Goal: Book appointment/travel/reservation

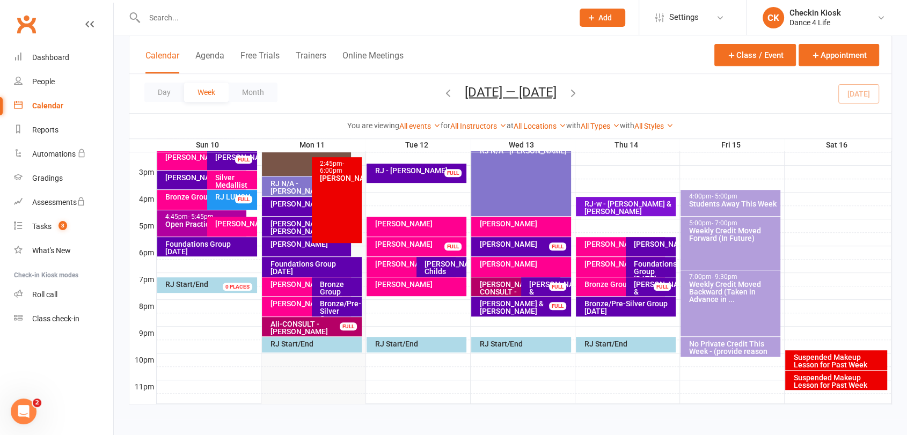
click at [864, 86] on div "Day Week Month [DATE] — [DATE] [DATE] Sun Mon Tue Wed Thu Fri Sat 27 28 29 30 3…" at bounding box center [510, 93] width 762 height 39
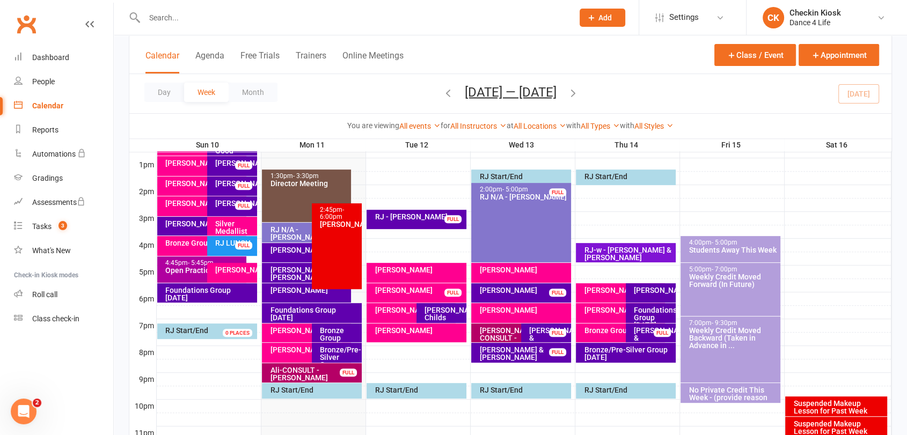
scroll to position [335, 0]
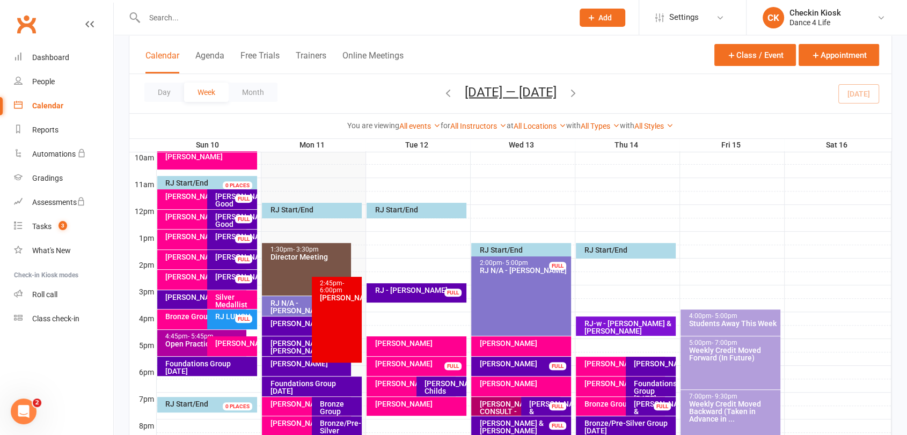
click at [579, 91] on icon "button" at bounding box center [573, 92] width 12 height 12
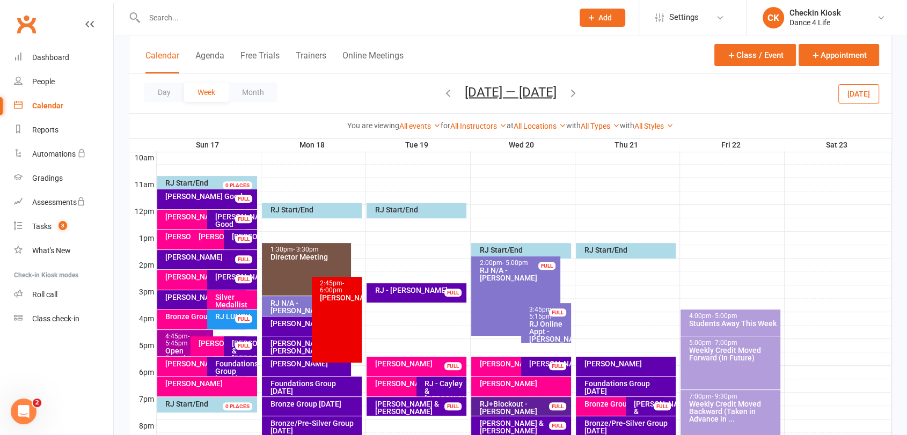
click at [442, 91] on icon "button" at bounding box center [448, 92] width 12 height 12
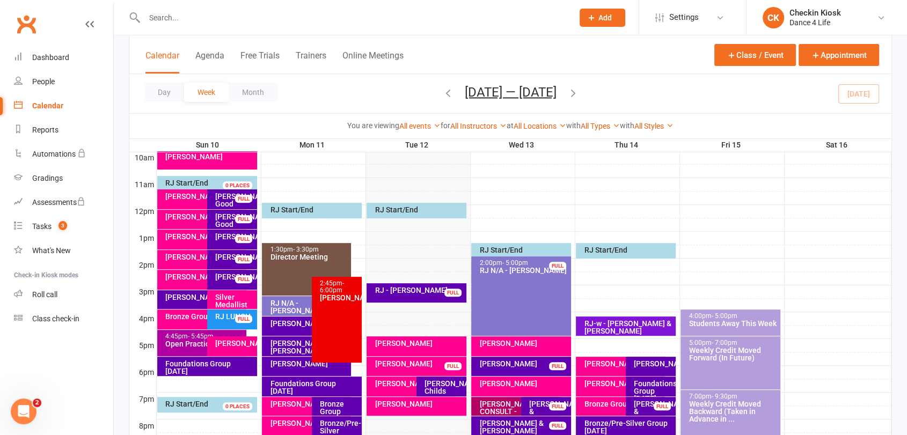
click at [410, 247] on div at bounding box center [524, 251] width 735 height 13
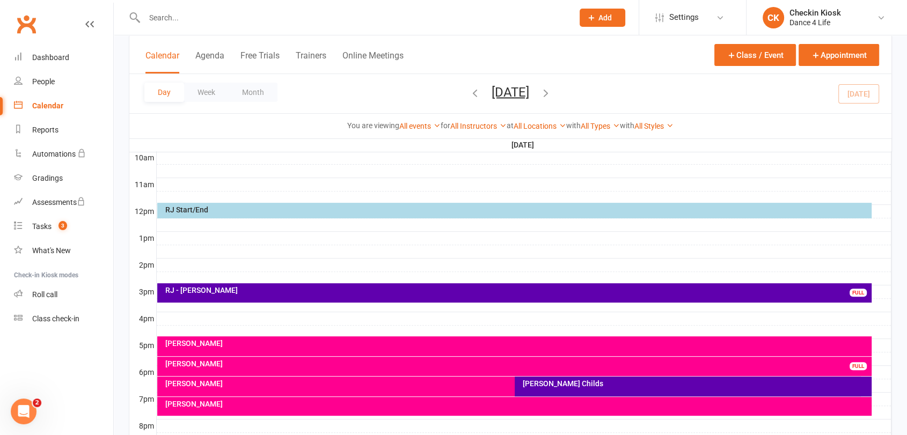
click at [410, 247] on div at bounding box center [524, 251] width 735 height 13
click at [428, 223] on button "Add Appointment" at bounding box center [415, 223] width 62 height 13
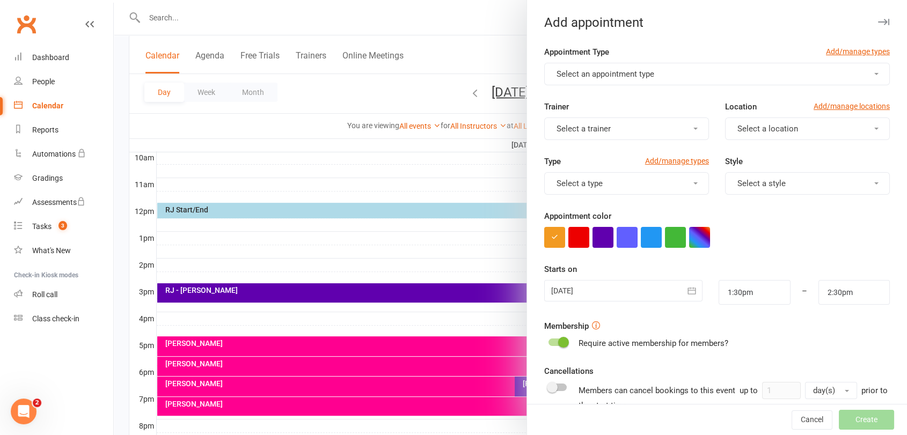
click at [597, 78] on span "Select an appointment type" at bounding box center [606, 74] width 98 height 10
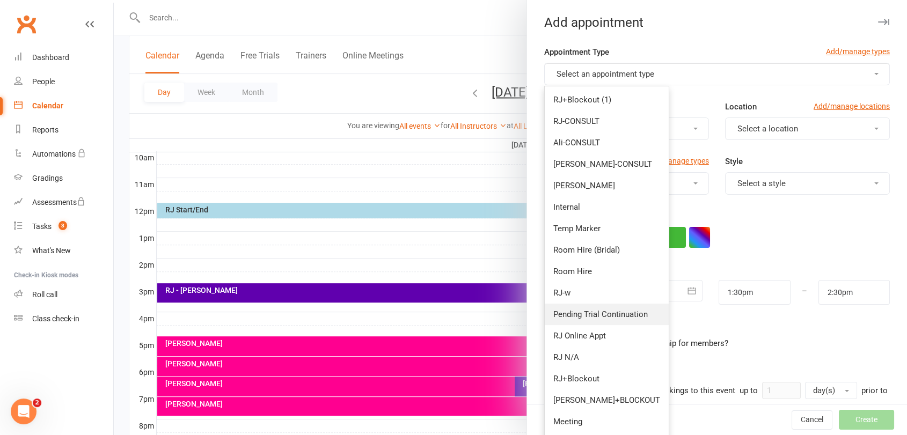
scroll to position [119, 0]
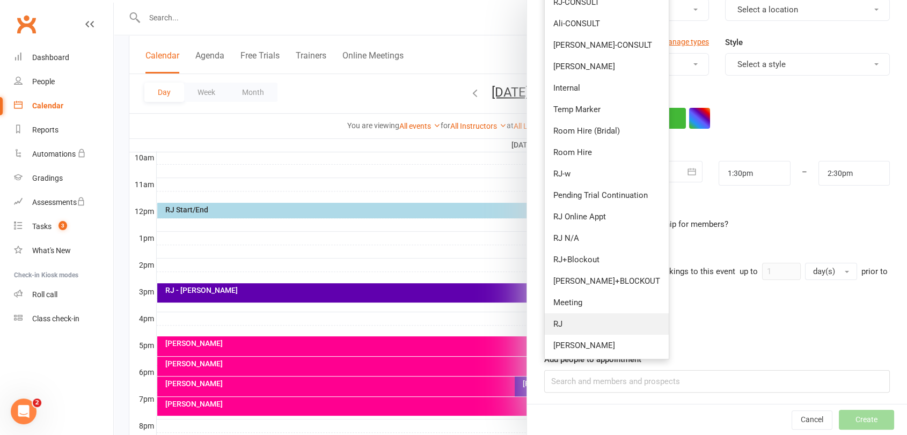
click at [582, 325] on link "RJ" at bounding box center [607, 323] width 124 height 21
type input "2:15pm"
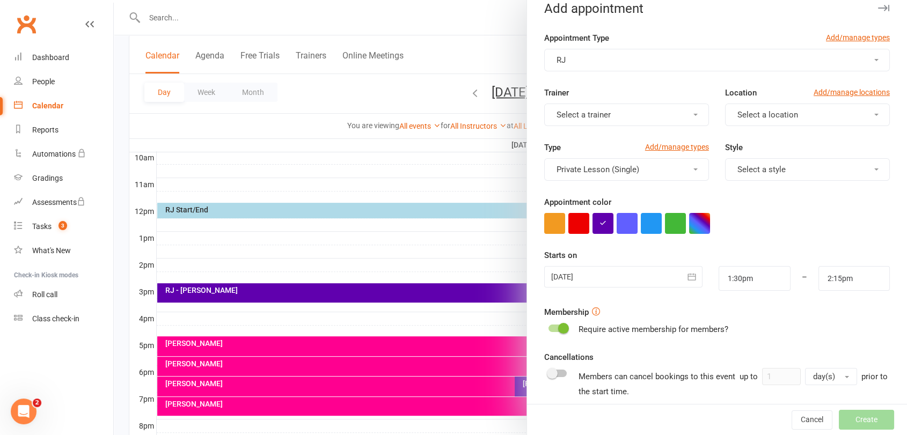
scroll to position [0, 0]
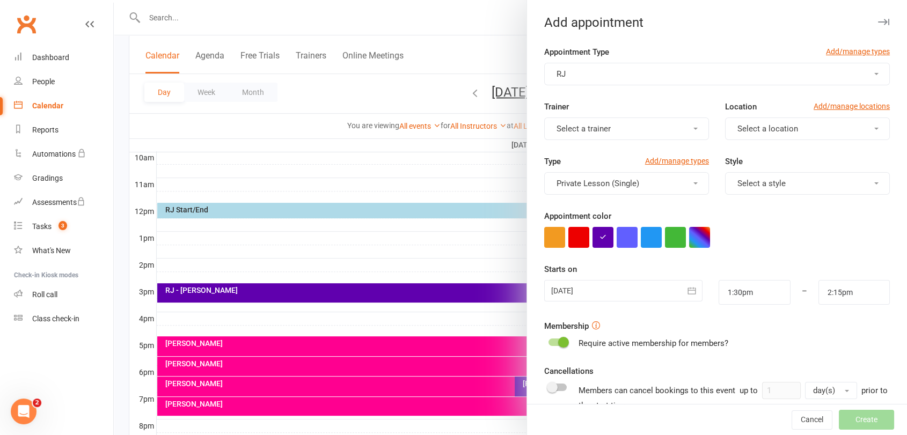
click at [656, 128] on button "Select a trainer" at bounding box center [626, 129] width 165 height 23
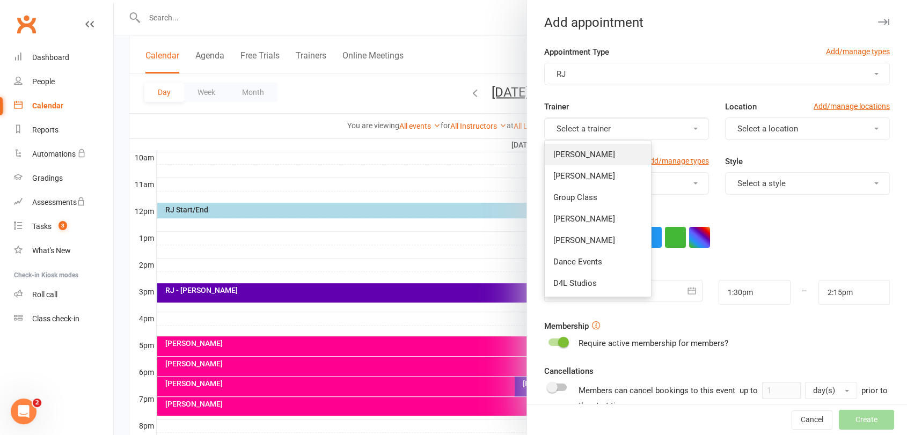
click at [606, 151] on link "[PERSON_NAME]" at bounding box center [598, 154] width 106 height 21
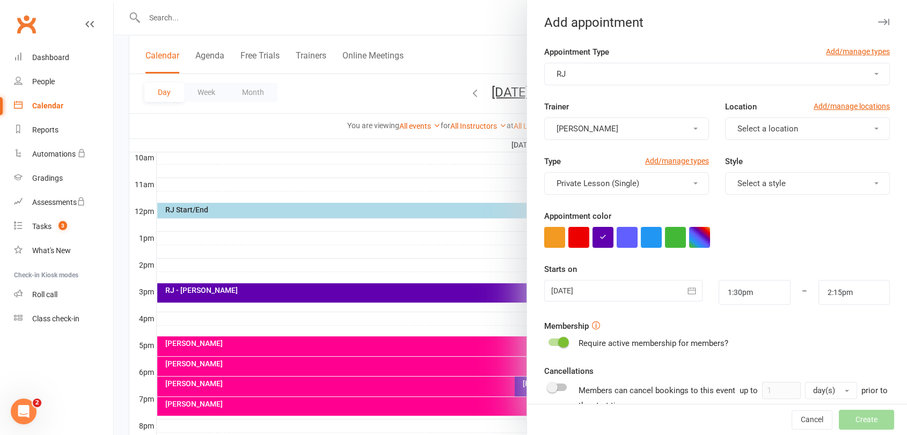
click at [780, 133] on button "Select a location" at bounding box center [807, 129] width 165 height 23
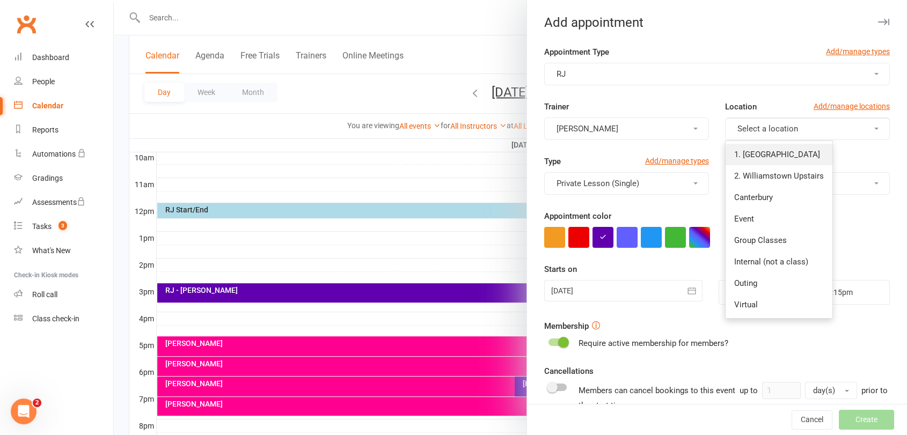
click at [748, 156] on span "1. [GEOGRAPHIC_DATA]" at bounding box center [777, 155] width 86 height 10
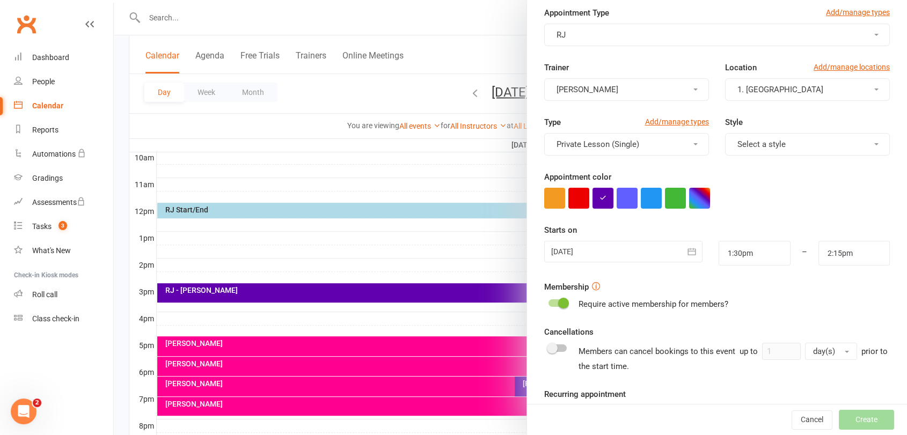
scroll to position [122, 0]
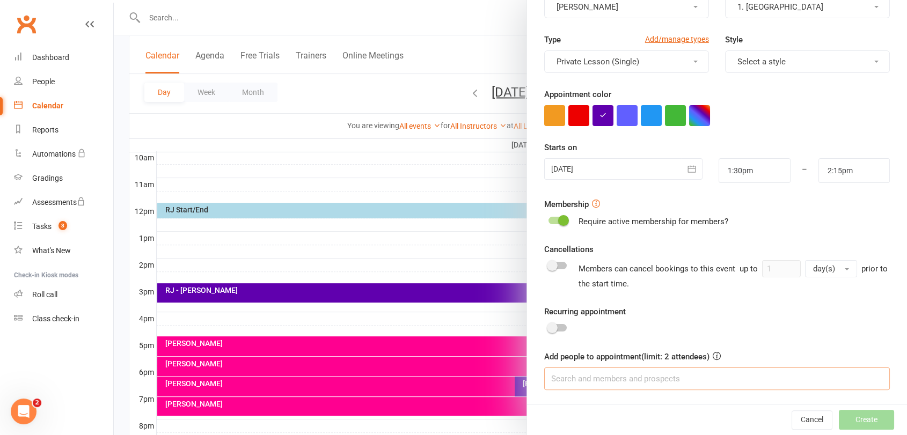
click at [628, 384] on input at bounding box center [717, 379] width 346 height 23
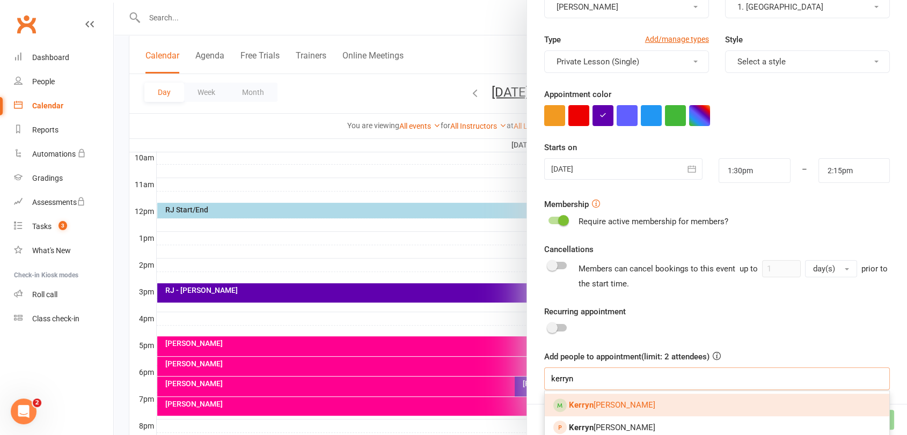
type input "kerryn"
click at [640, 400] on link "[PERSON_NAME]" at bounding box center [717, 405] width 345 height 23
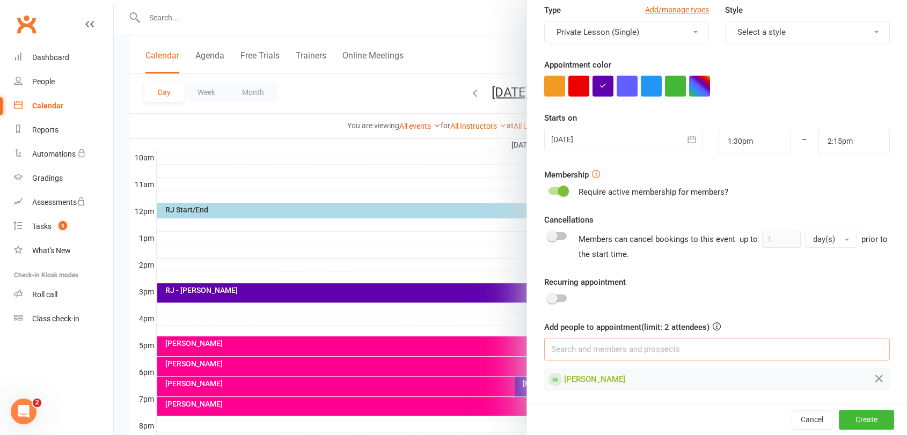
scroll to position [152, 0]
click at [553, 298] on div at bounding box center [558, 298] width 18 height 8
click at [549, 296] on input "checkbox" at bounding box center [549, 296] width 0 height 0
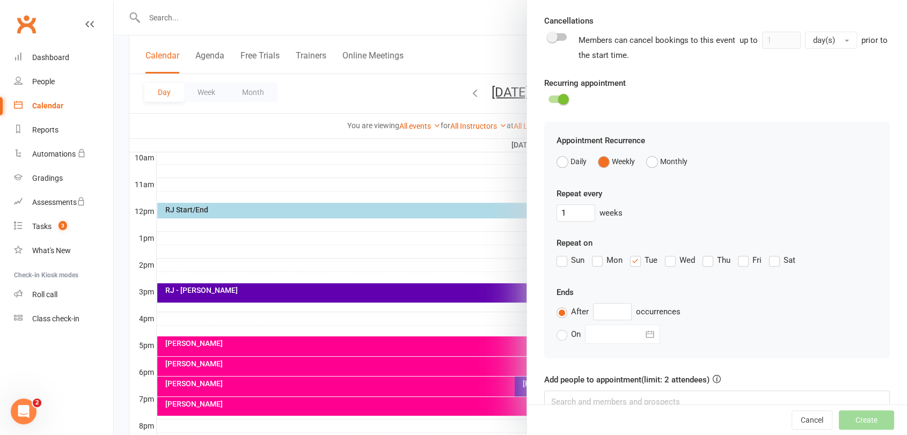
scroll to position [391, 0]
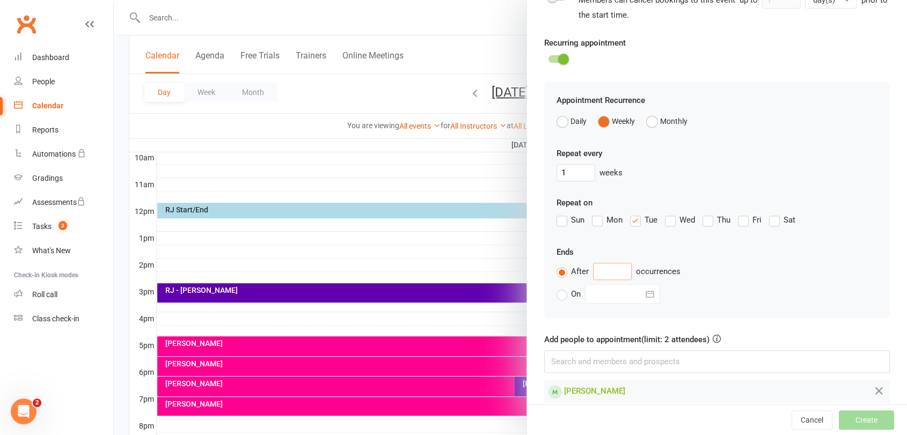
click at [620, 269] on input "text" at bounding box center [612, 271] width 39 height 17
type input "20"
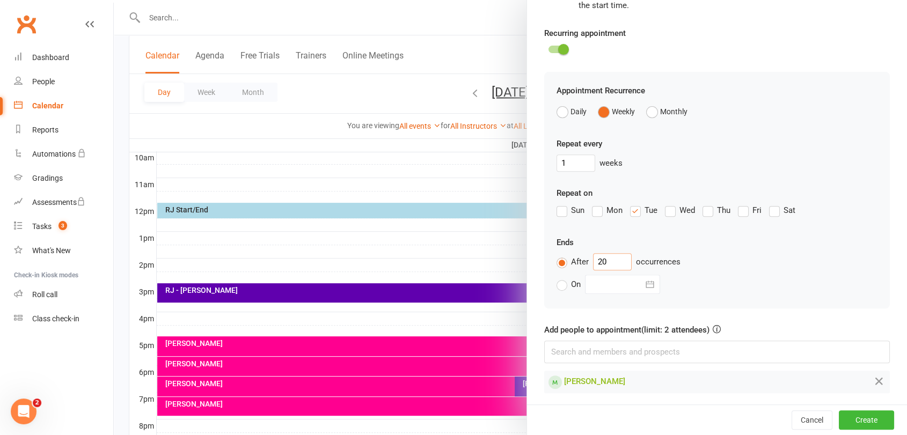
scroll to position [404, 0]
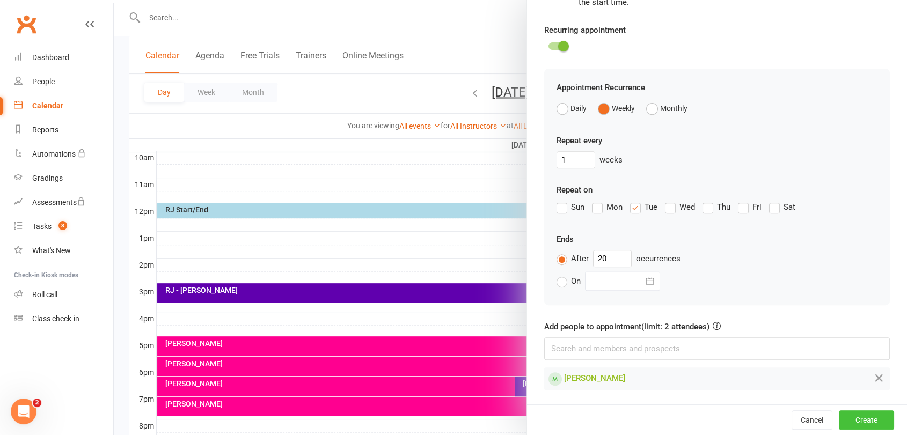
click at [842, 424] on button "Create" at bounding box center [866, 420] width 55 height 19
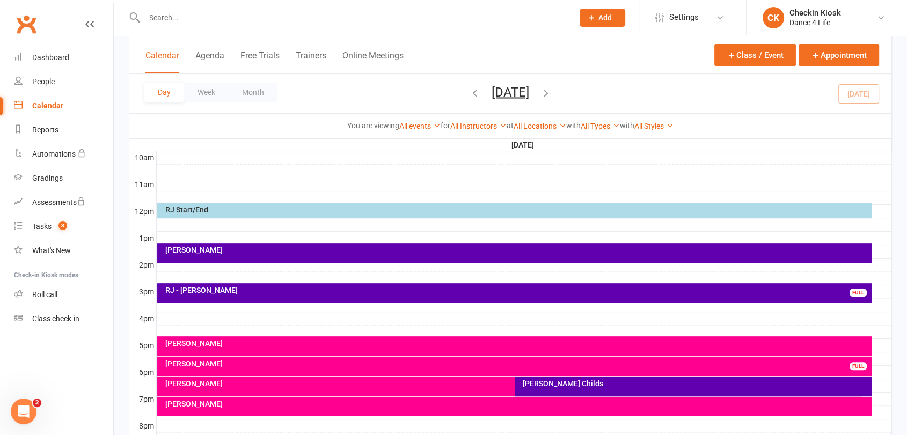
click at [215, 259] on div "[PERSON_NAME]" at bounding box center [514, 253] width 714 height 20
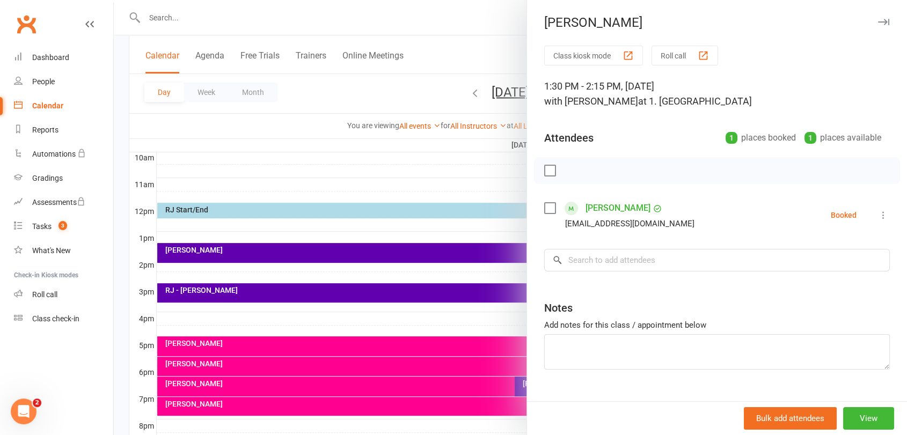
click at [878, 219] on icon at bounding box center [883, 215] width 11 height 11
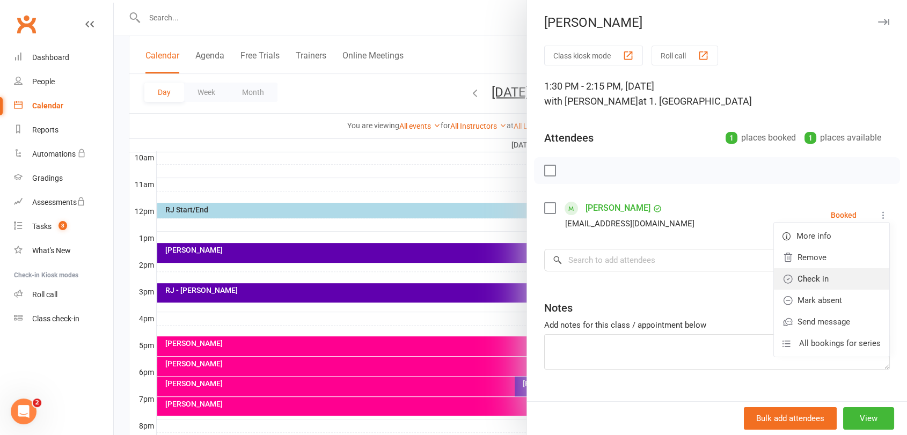
click at [841, 275] on link "Check in" at bounding box center [831, 278] width 115 height 21
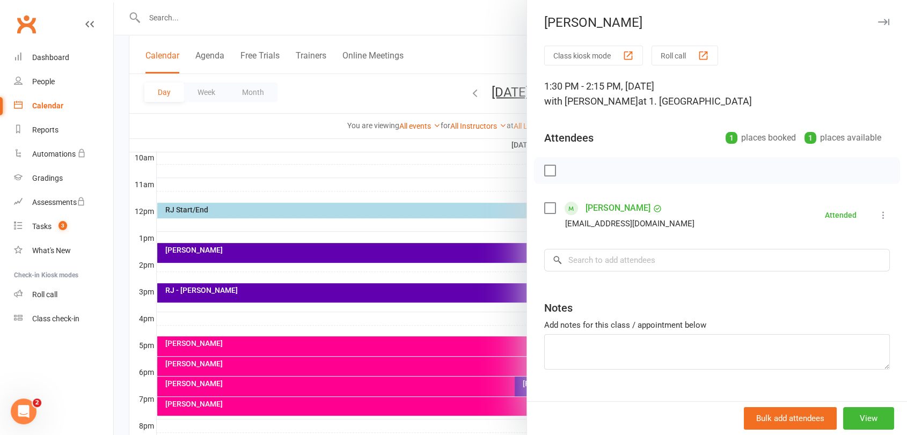
click at [411, 238] on div at bounding box center [510, 217] width 793 height 435
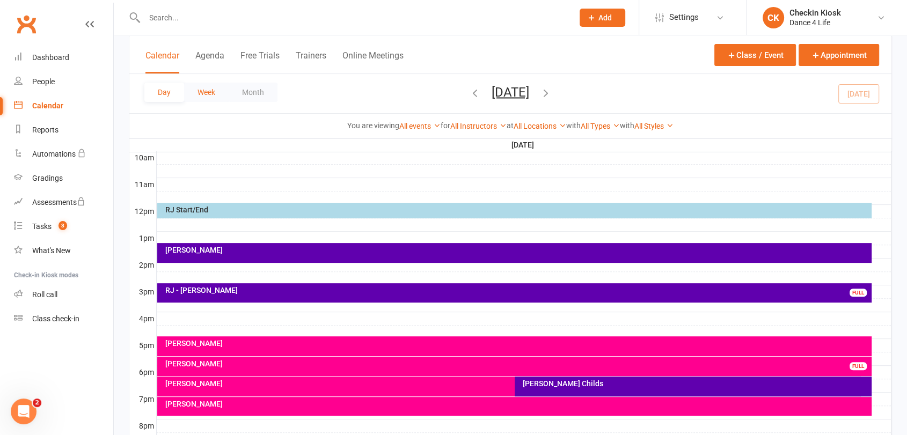
click at [206, 96] on button "Week" at bounding box center [206, 92] width 45 height 19
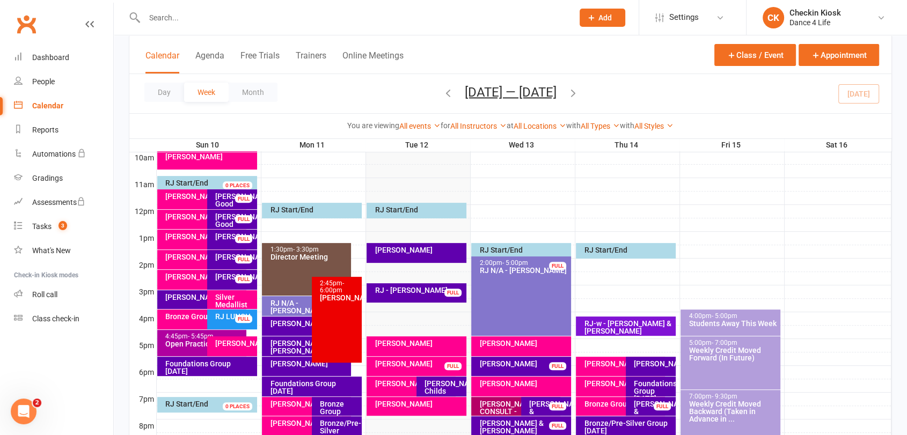
click at [441, 248] on div "[PERSON_NAME]" at bounding box center [419, 250] width 90 height 8
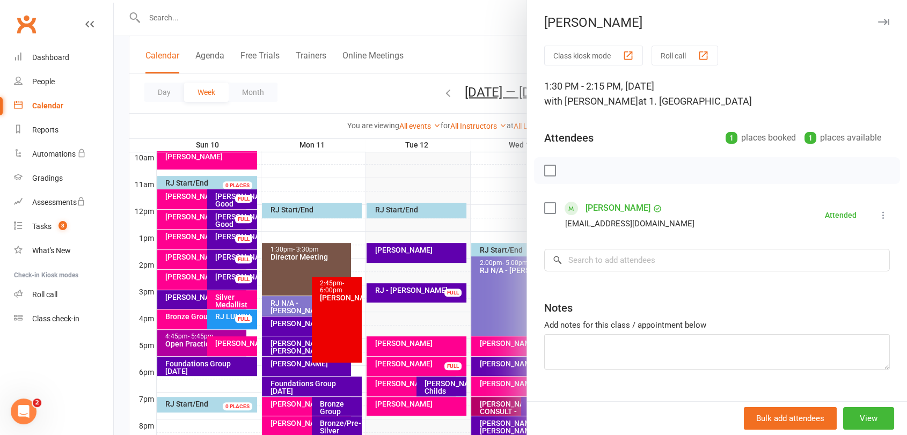
click at [410, 251] on div at bounding box center [510, 217] width 793 height 435
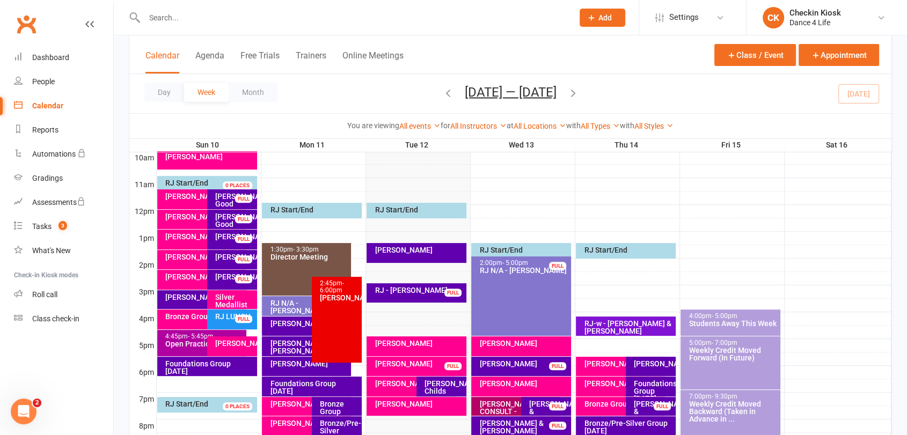
click at [578, 91] on icon "button" at bounding box center [573, 92] width 12 height 12
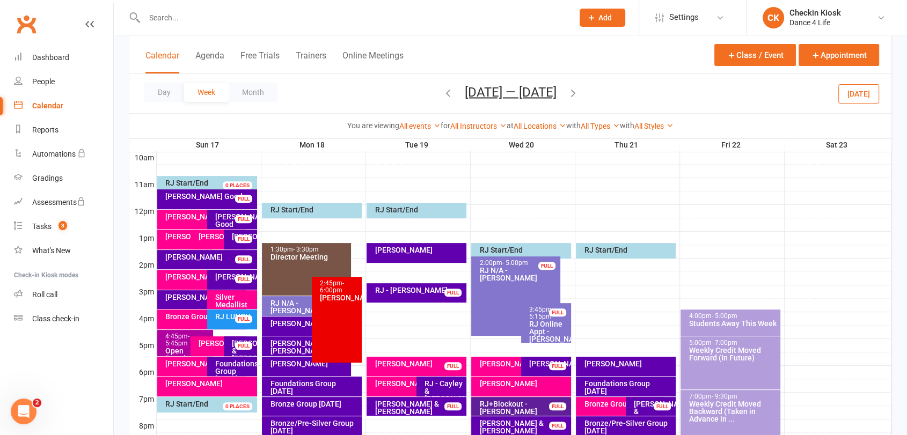
click at [442, 255] on div "[PERSON_NAME]" at bounding box center [416, 253] width 99 height 20
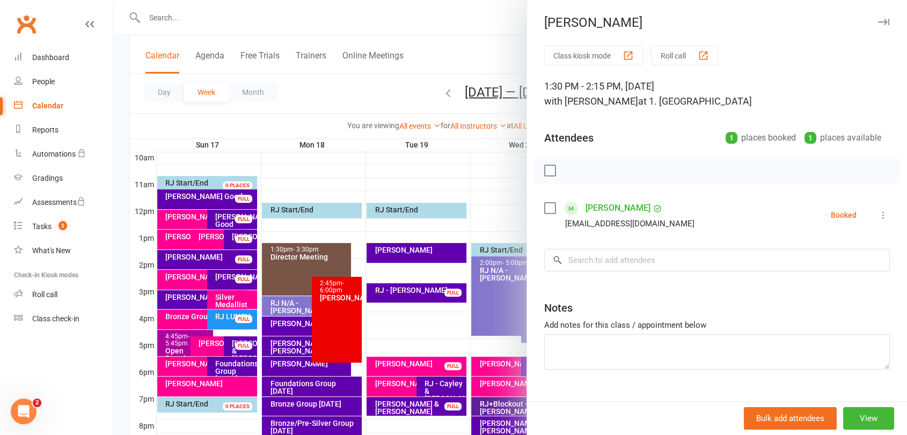
drag, startPoint x: 393, startPoint y: 250, endPoint x: 345, endPoint y: 216, distance: 58.7
click at [356, 222] on div at bounding box center [510, 217] width 793 height 435
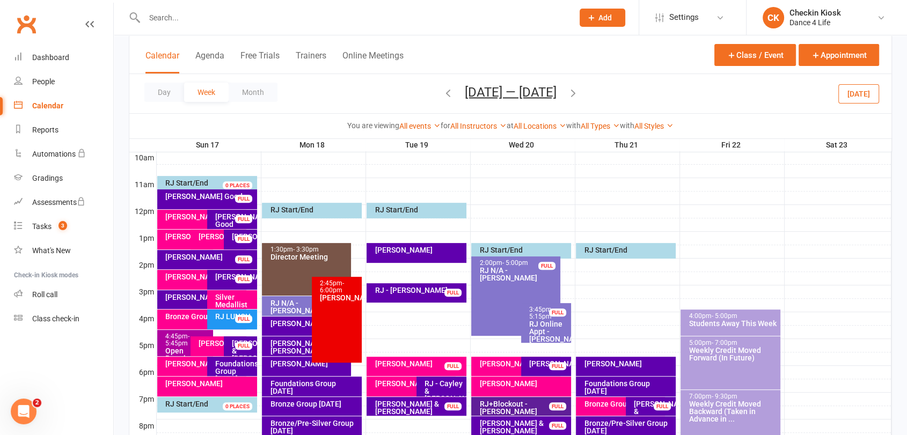
click at [442, 93] on icon "button" at bounding box center [448, 92] width 12 height 12
